Goal: Check status: Check status

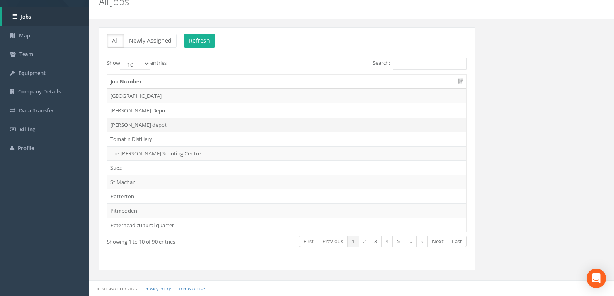
scroll to position [35, 0]
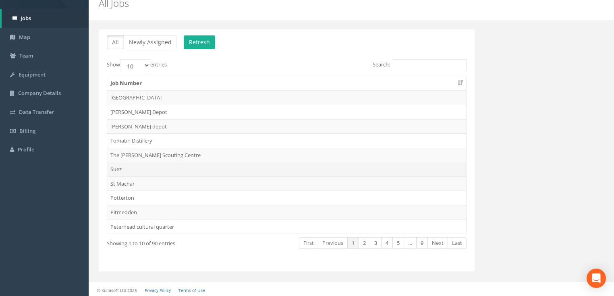
click at [126, 170] on td "Suez" at bounding box center [286, 169] width 359 height 15
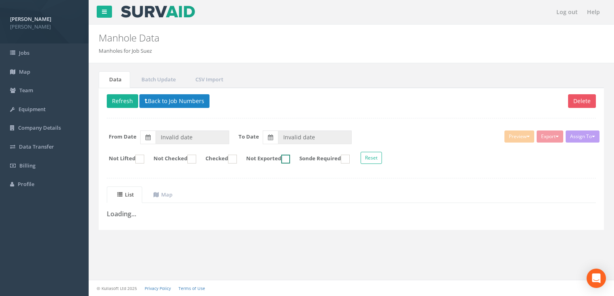
type input "[DATE]"
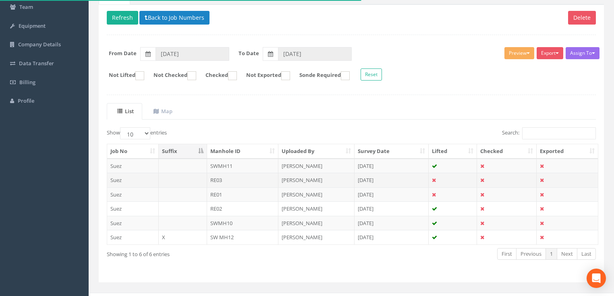
scroll to position [94, 0]
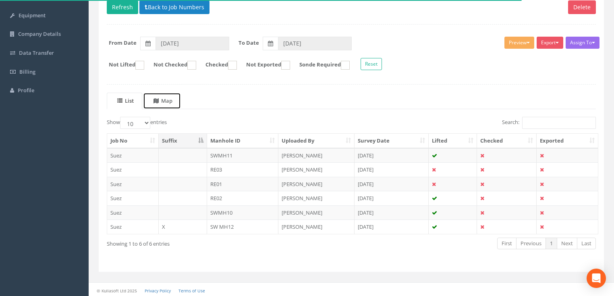
click at [161, 101] on span at bounding box center [158, 100] width 8 height 7
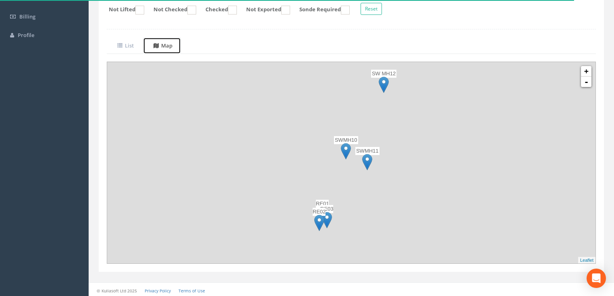
scroll to position [150, 0]
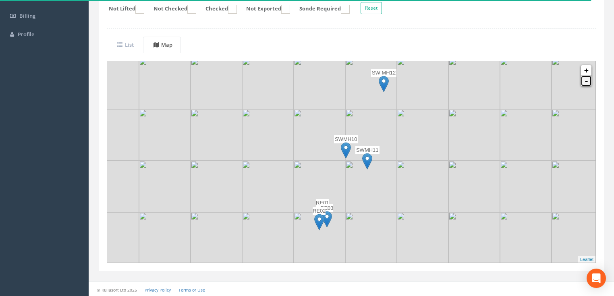
click at [592, 81] on link "-" at bounding box center [586, 81] width 10 height 10
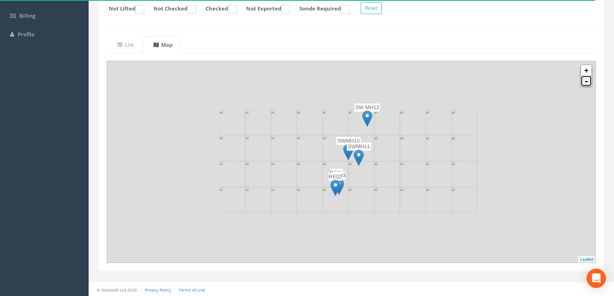
click at [588, 82] on link "-" at bounding box center [586, 81] width 10 height 10
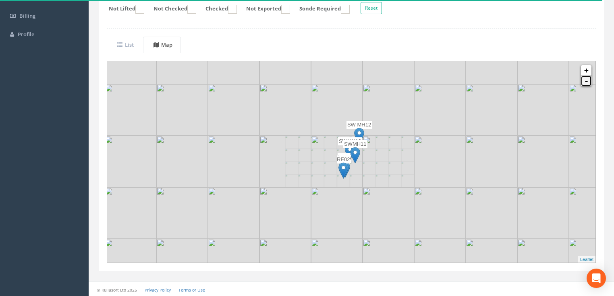
click at [588, 82] on link "-" at bounding box center [586, 81] width 10 height 10
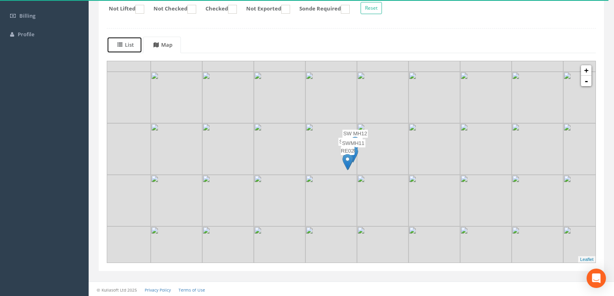
click at [128, 42] on uib-tab-heading "List" at bounding box center [125, 44] width 17 height 7
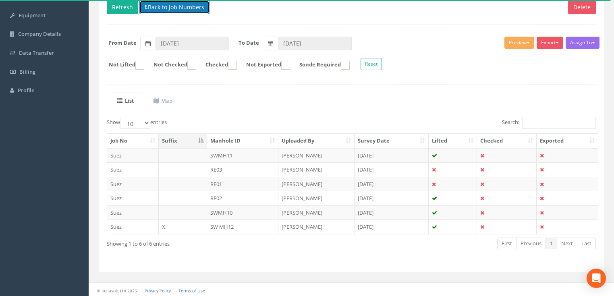
click at [174, 10] on button "Back to Job Numbers" at bounding box center [174, 7] width 70 height 14
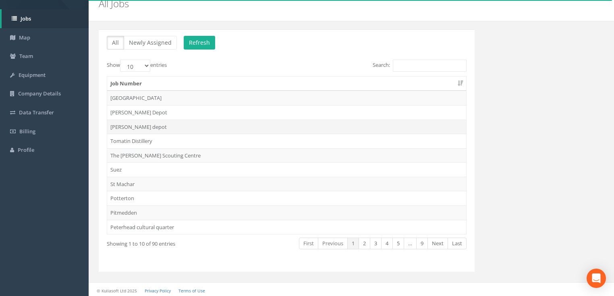
scroll to position [35, 0]
click at [400, 241] on link "5" at bounding box center [398, 243] width 12 height 12
click at [135, 151] on td "D4158" at bounding box center [286, 155] width 359 height 15
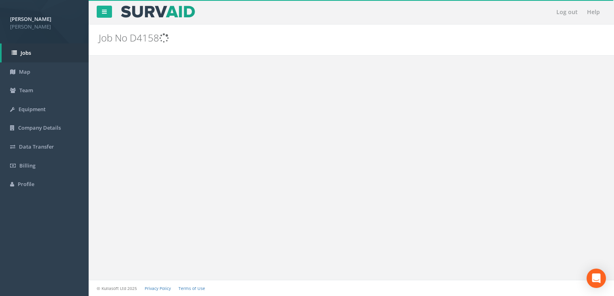
scroll to position [0, 0]
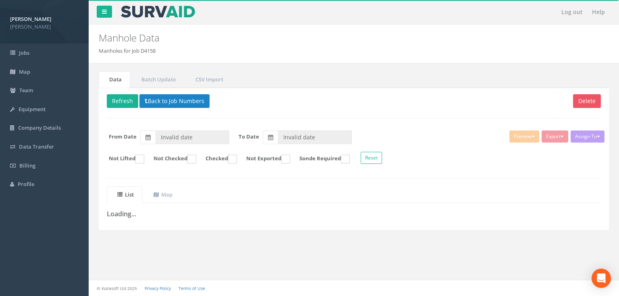
type input "[DATE]"
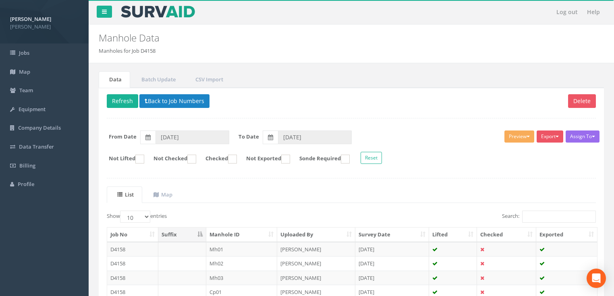
scroll to position [64, 0]
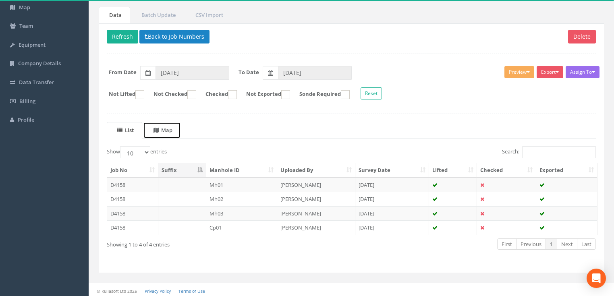
click at [168, 132] on uib-tab-heading "Map" at bounding box center [163, 130] width 19 height 7
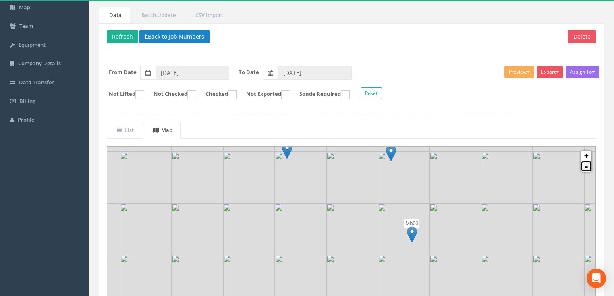
click at [585, 169] on link "-" at bounding box center [586, 166] width 10 height 10
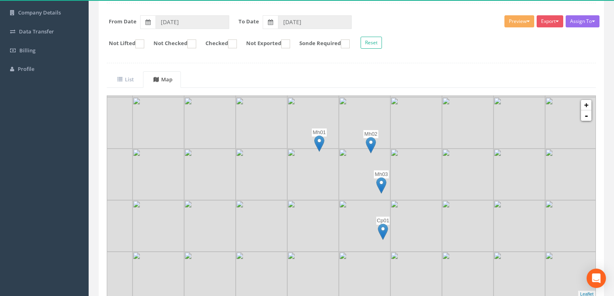
click at [376, 144] on img at bounding box center [371, 145] width 10 height 17
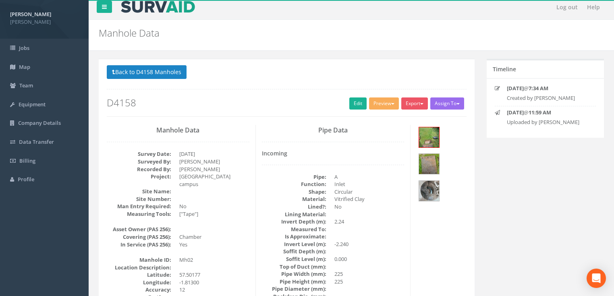
scroll to position [0, 0]
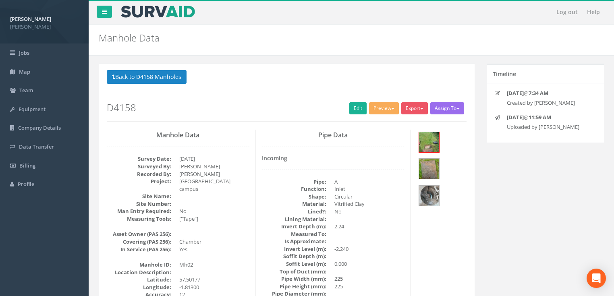
click at [155, 84] on p "Back to D4158 Manholes Back to Map" at bounding box center [287, 78] width 360 height 16
click at [159, 77] on button "Back to D4158 Manholes" at bounding box center [147, 77] width 80 height 14
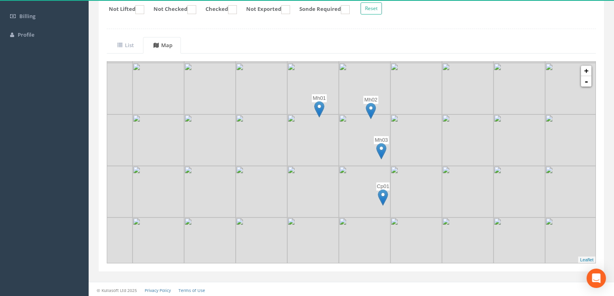
scroll to position [150, 0]
